Goal: Information Seeking & Learning: Learn about a topic

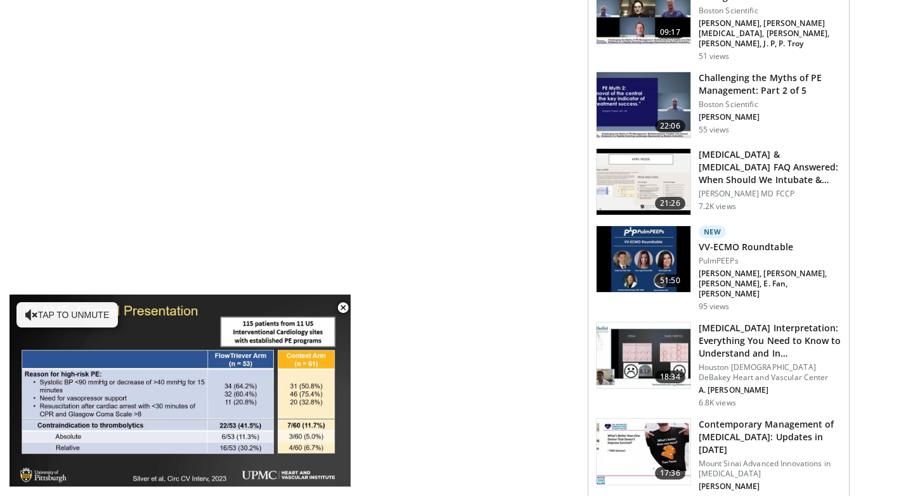
scroll to position [688, 0]
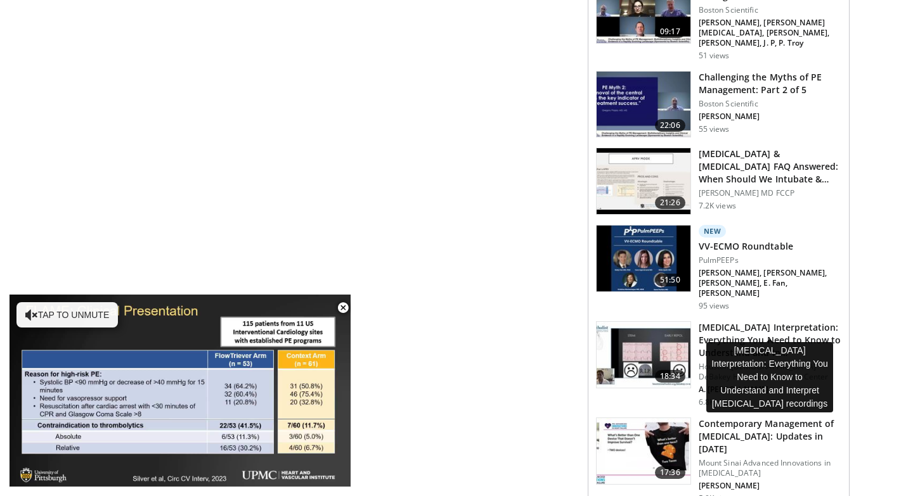
click at [717, 321] on h3 "ECG Interpretation: Everything You Need to Know to Understand and In…" at bounding box center [769, 340] width 143 height 38
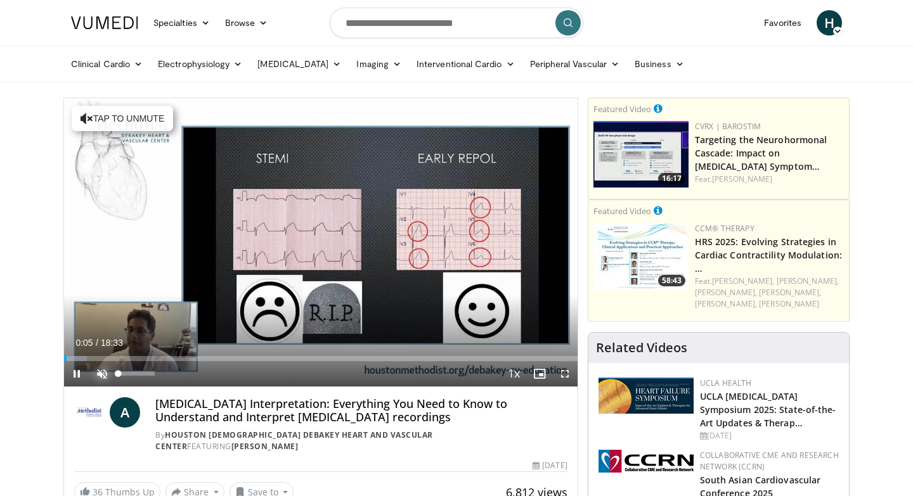
click at [101, 372] on span "Video Player" at bounding box center [101, 373] width 25 height 25
click at [565, 377] on span "Video Player" at bounding box center [564, 373] width 25 height 25
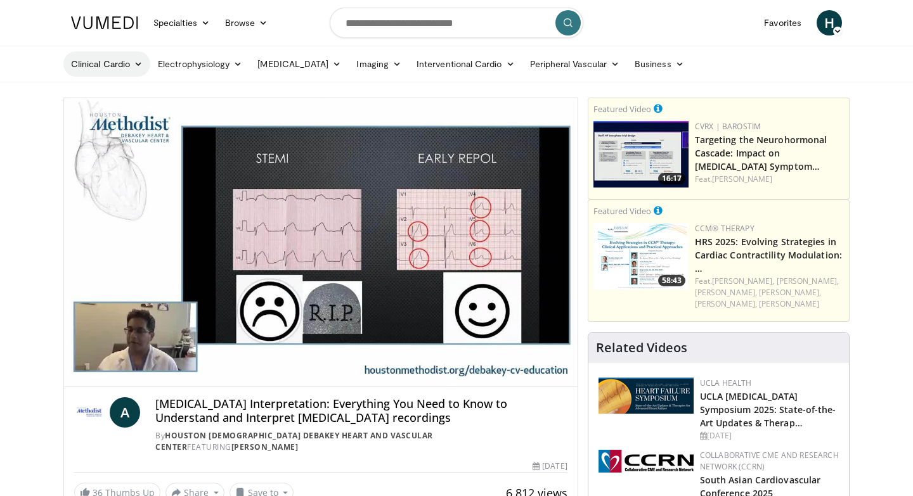
click at [103, 65] on link "Clinical Cardio" at bounding box center [106, 63] width 87 height 25
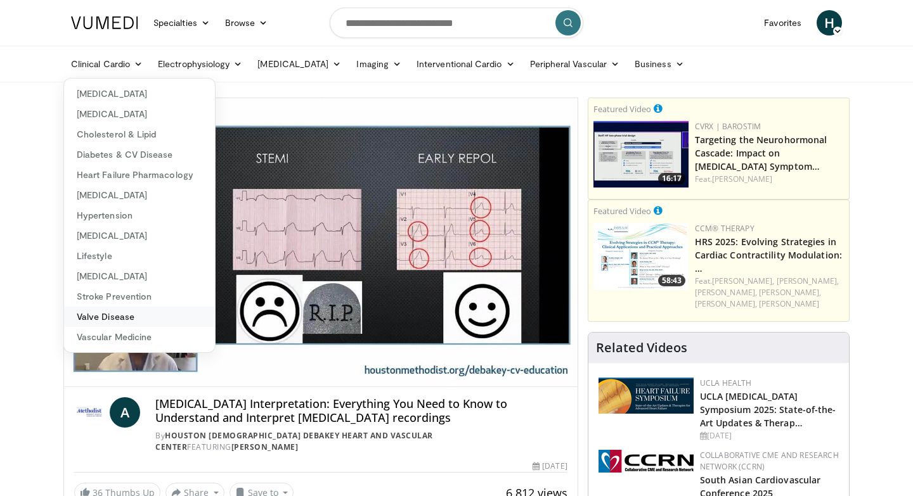
click at [119, 320] on link "Valve Disease" at bounding box center [139, 317] width 151 height 20
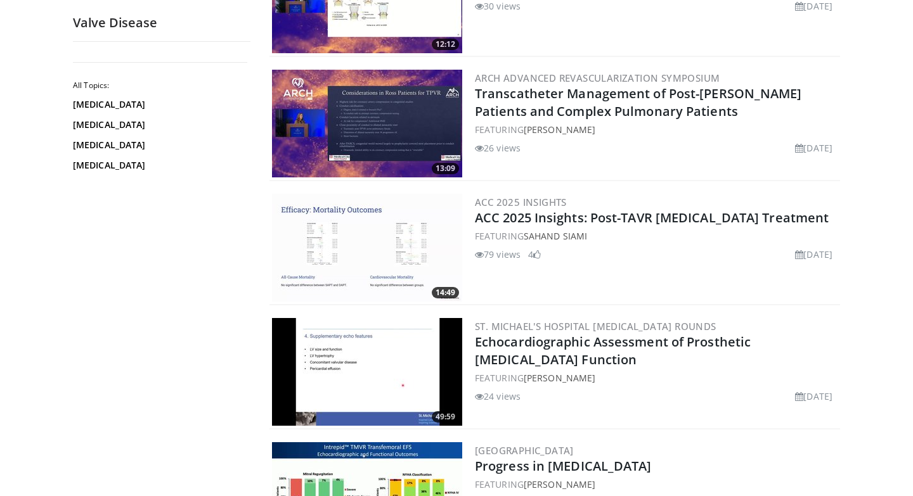
scroll to position [1811, 0]
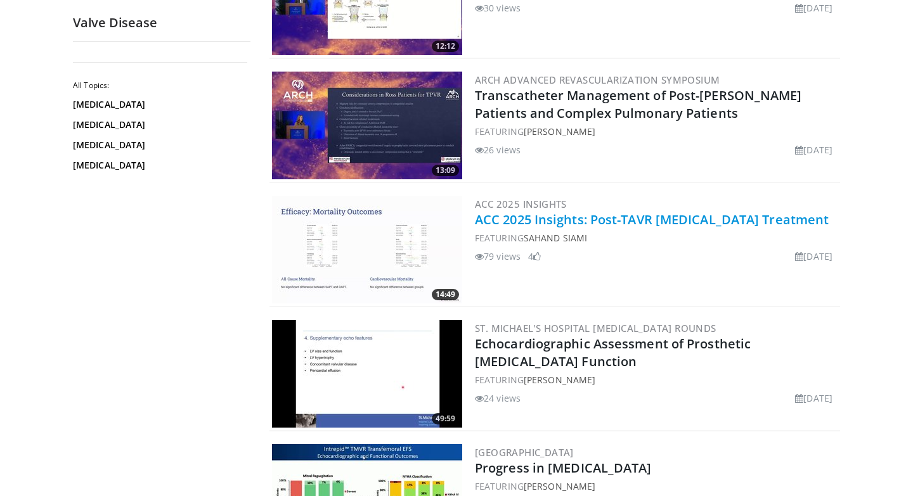
click at [656, 223] on link "ACC 2025 Insights: Post-TAVR Antithrombotic Treatment" at bounding box center [652, 219] width 354 height 17
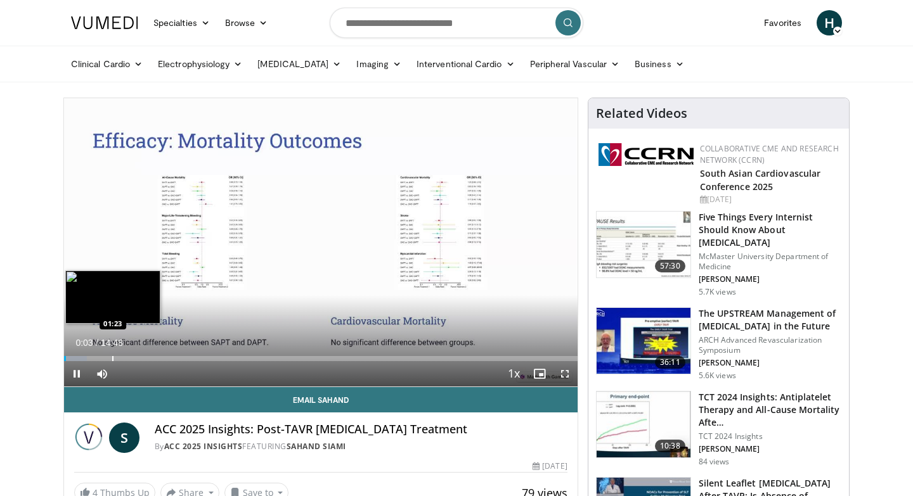
click at [112, 357] on div "Progress Bar" at bounding box center [112, 358] width 1 height 5
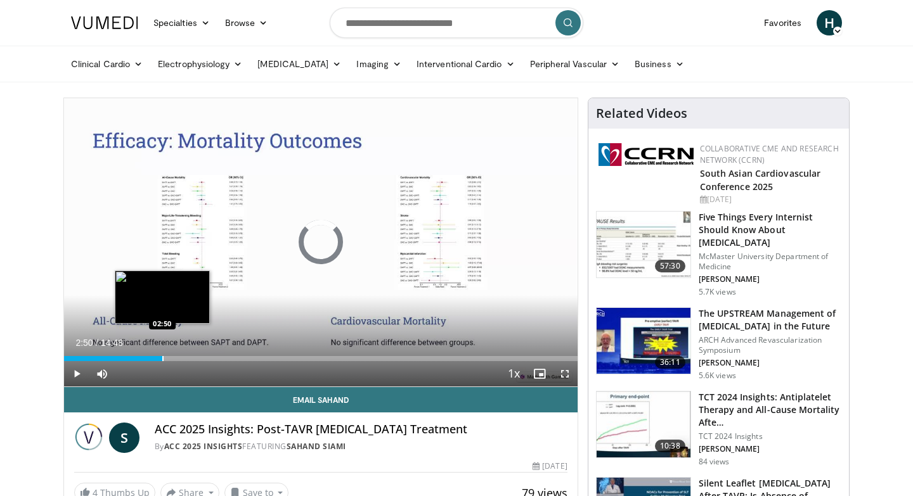
click at [162, 358] on div "Progress Bar" at bounding box center [162, 358] width 1 height 5
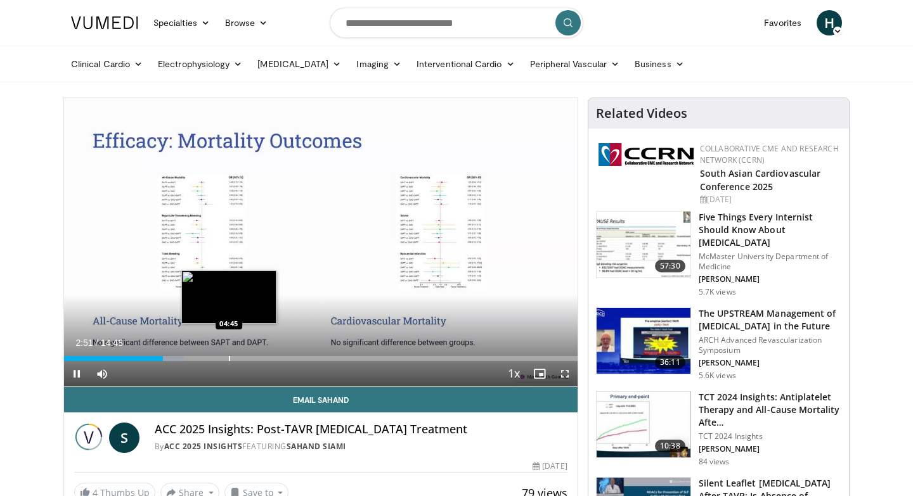
click at [229, 359] on div "Progress Bar" at bounding box center [229, 358] width 1 height 5
